Goal: Task Accomplishment & Management: Use online tool/utility

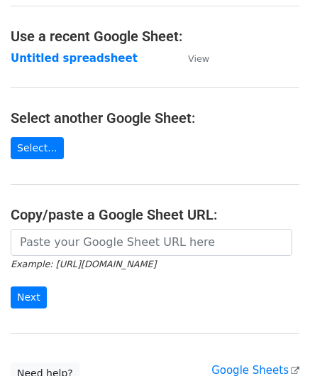
scroll to position [71, 0]
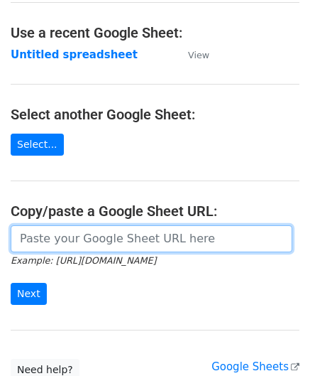
click at [89, 226] on input "url" at bounding box center [152, 238] width 282 height 27
paste input "[URL][DOMAIN_NAME]"
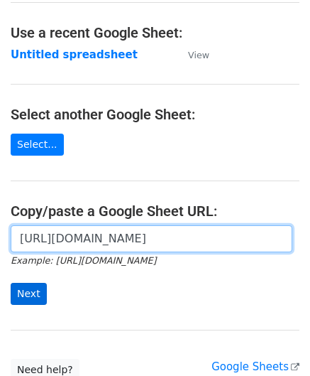
type input "[URL][DOMAIN_NAME]"
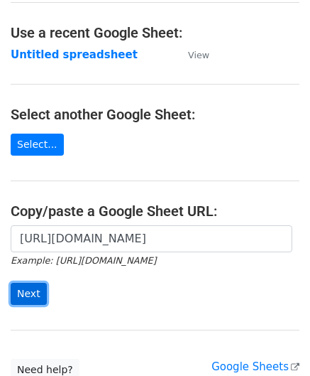
click at [33, 298] on input "Next" at bounding box center [29, 294] width 36 height 22
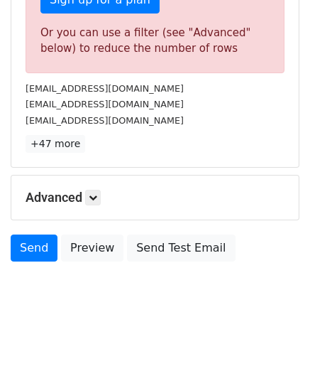
scroll to position [480, 0]
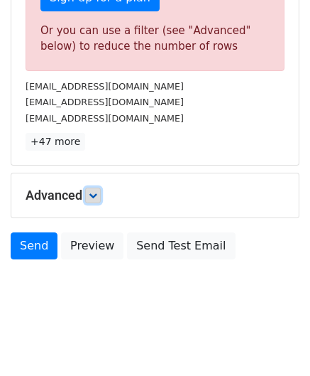
click at [101, 194] on link at bounding box center [93, 196] width 16 height 16
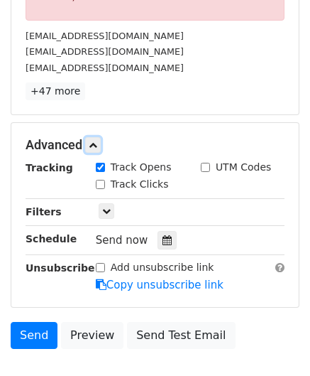
scroll to position [617, 0]
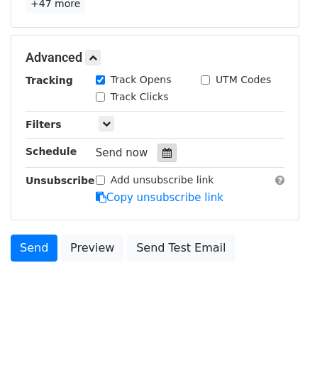
click at [163, 151] on icon at bounding box center [167, 153] width 9 height 10
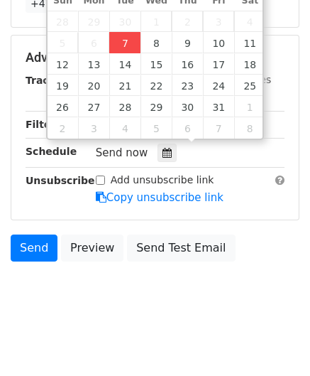
type input "[DATE] 12:00"
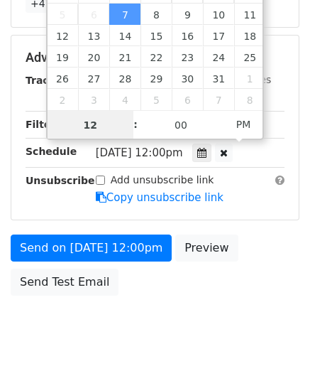
type input "5"
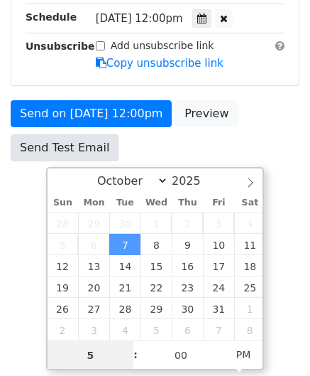
scroll to position [387, 0]
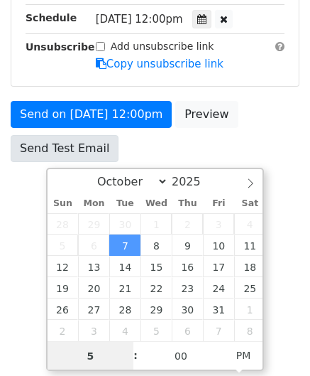
drag, startPoint x: 98, startPoint y: 129, endPoint x: 54, endPoint y: 136, distance: 44.5
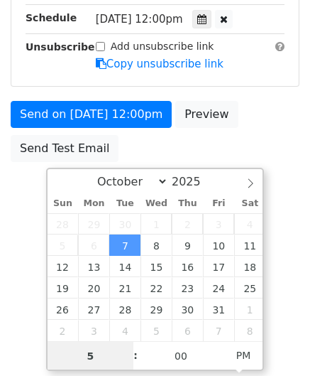
scroll to position [617, 0]
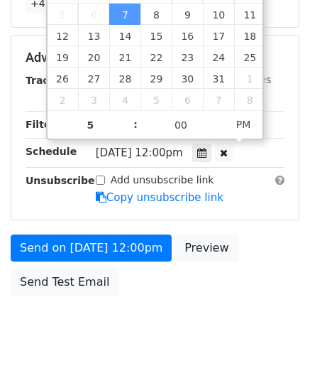
type input "2025-10-07 17:00"
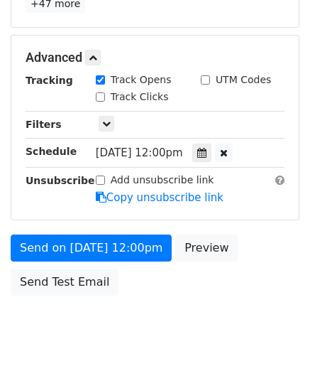
click at [241, 291] on div "Send on Oct 7 at 12:00pm Preview Send Test Email" at bounding box center [155, 268] width 310 height 68
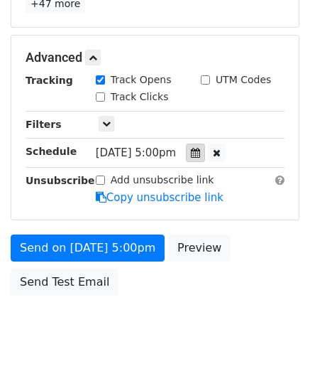
click at [192, 150] on div "Tue, Oct 7, 5:00pm 2025-10-07 17:00" at bounding box center [179, 153] width 167 height 19
click at [200, 148] on icon at bounding box center [195, 153] width 9 height 10
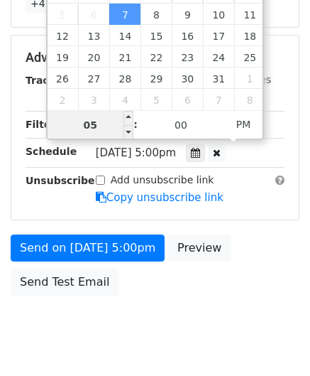
click at [107, 121] on input "05" at bounding box center [91, 125] width 87 height 28
type input "4"
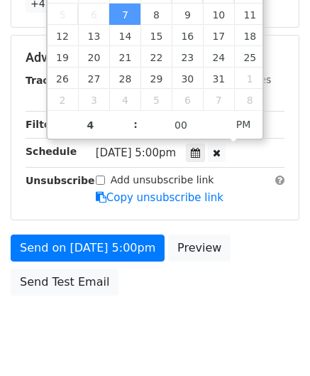
type input "2025-10-07 16:00"
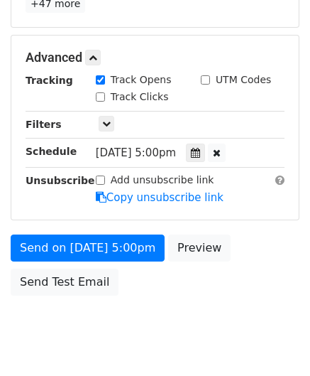
click at [270, 270] on div "Send on Oct 7 at 5:00pm Preview Send Test Email" at bounding box center [155, 268] width 310 height 68
